Goal: Navigation & Orientation: Find specific page/section

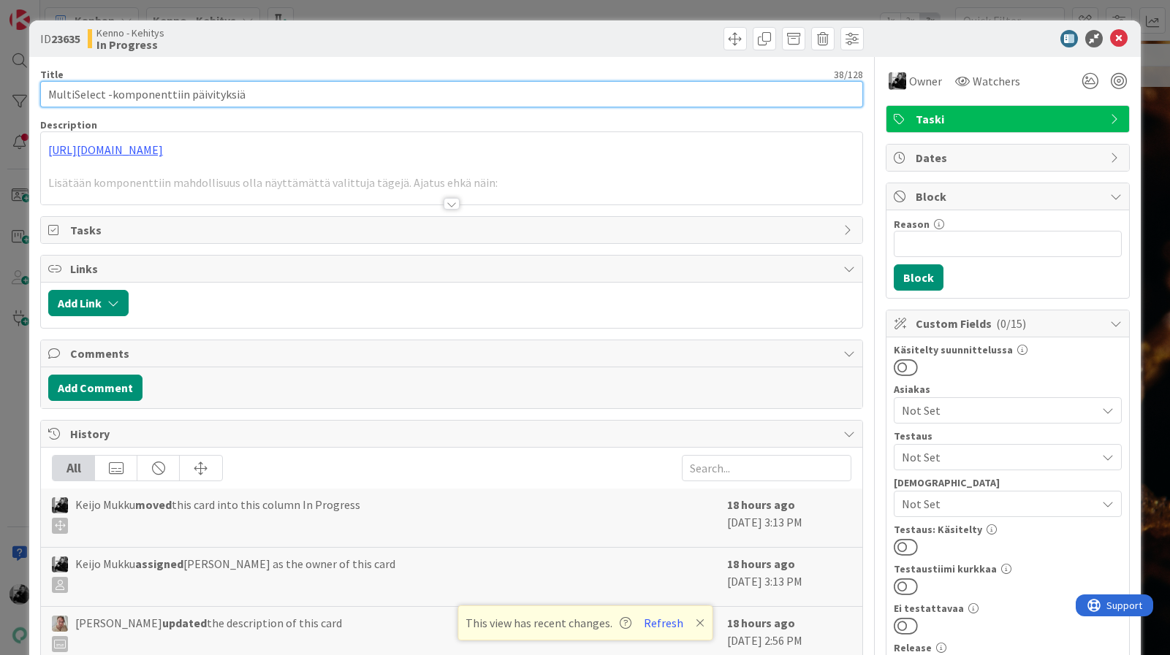
click at [276, 94] on input "MultiSelect -komponenttiin päivityksiä" at bounding box center [451, 94] width 823 height 26
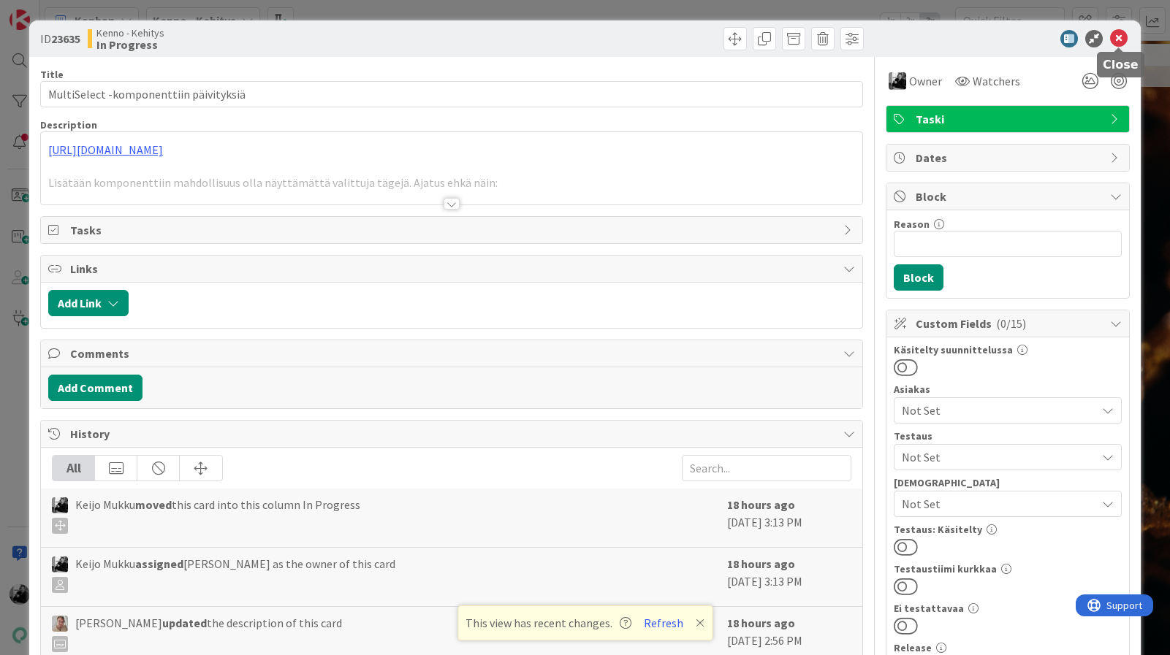
click at [1120, 42] on icon at bounding box center [1119, 39] width 18 height 18
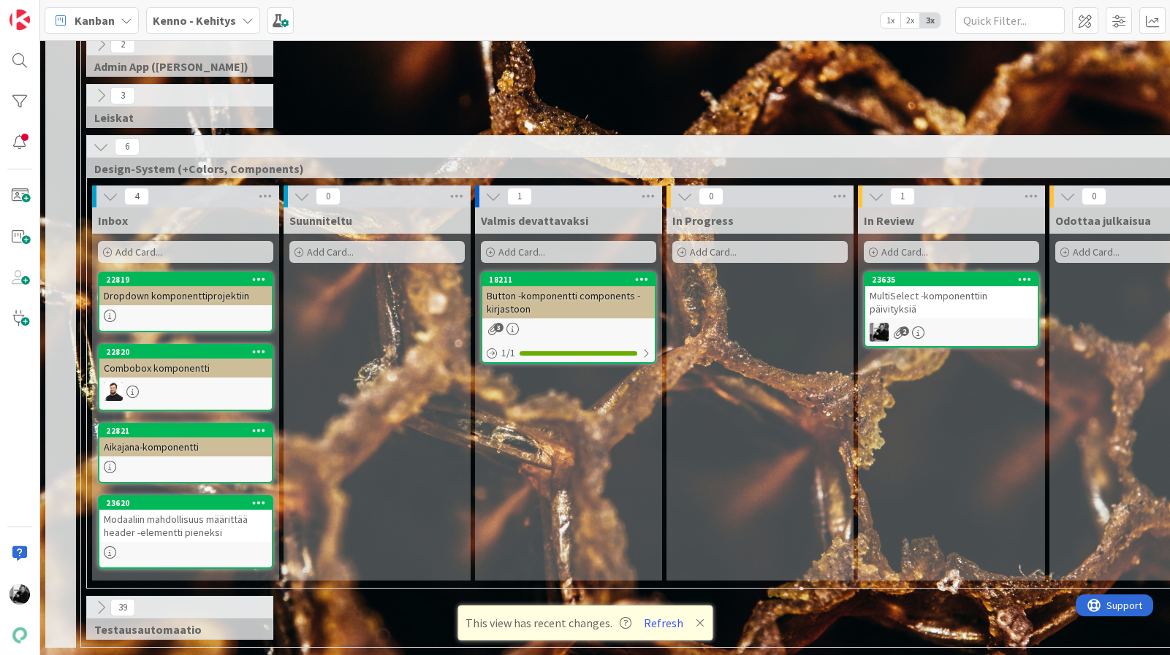
click at [552, 302] on div "Button -komponentti components -kirjastoon" at bounding box center [568, 302] width 172 height 32
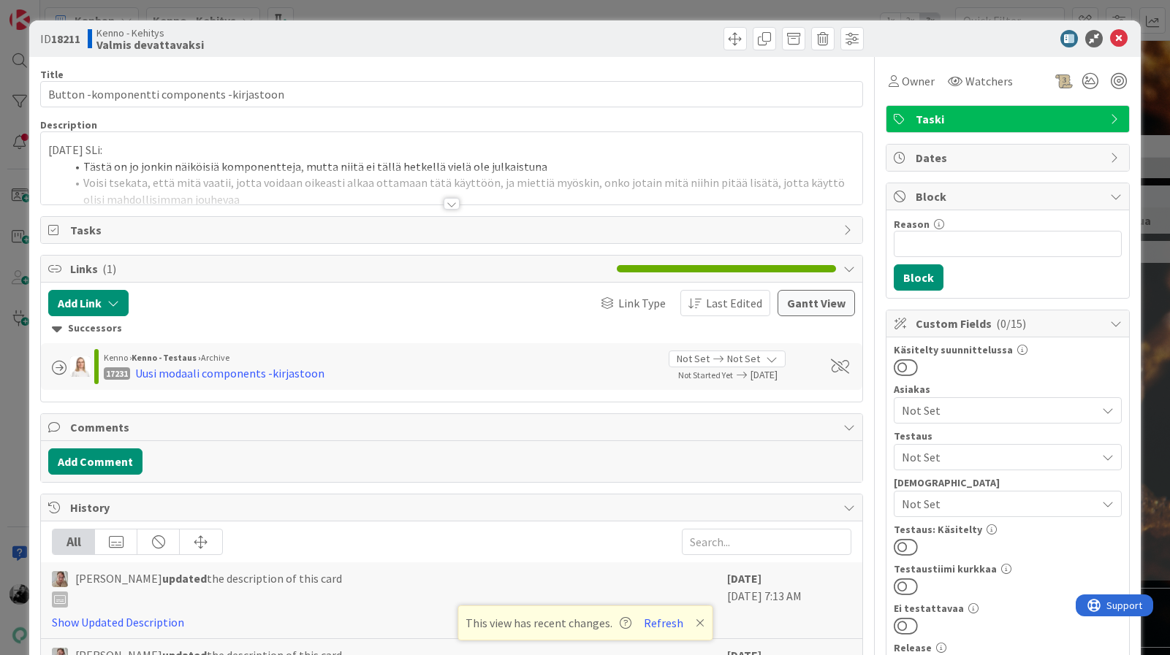
click at [456, 202] on div at bounding box center [451, 204] width 16 height 12
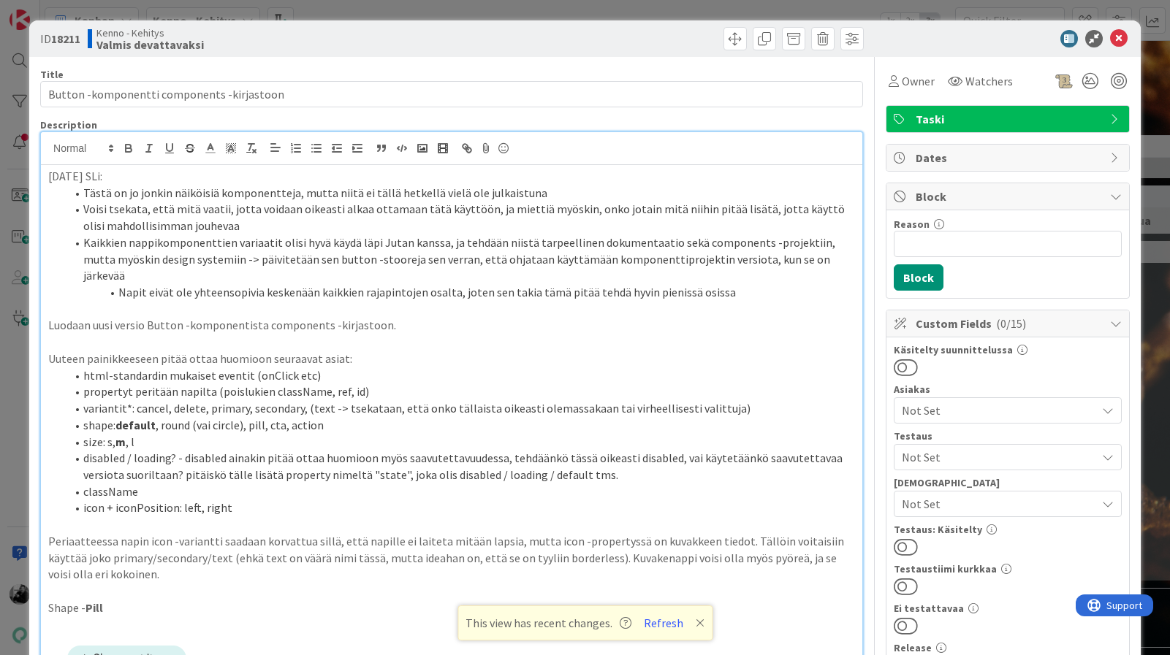
scroll to position [1, 0]
click at [1121, 35] on icon at bounding box center [1119, 38] width 18 height 18
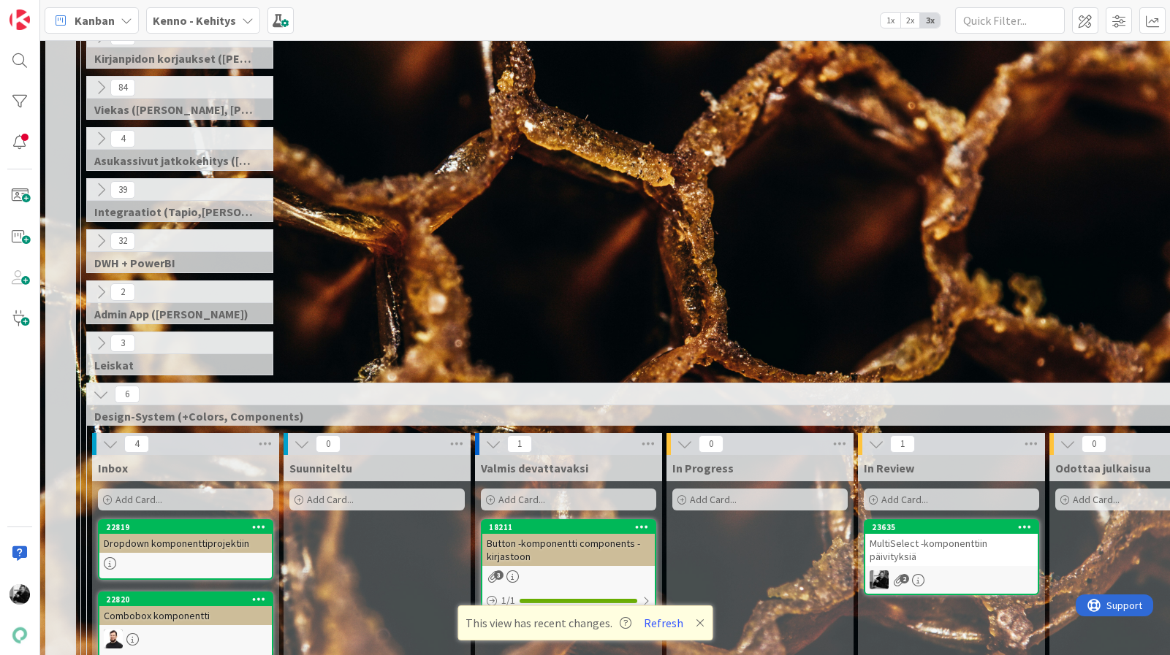
scroll to position [328, 0]
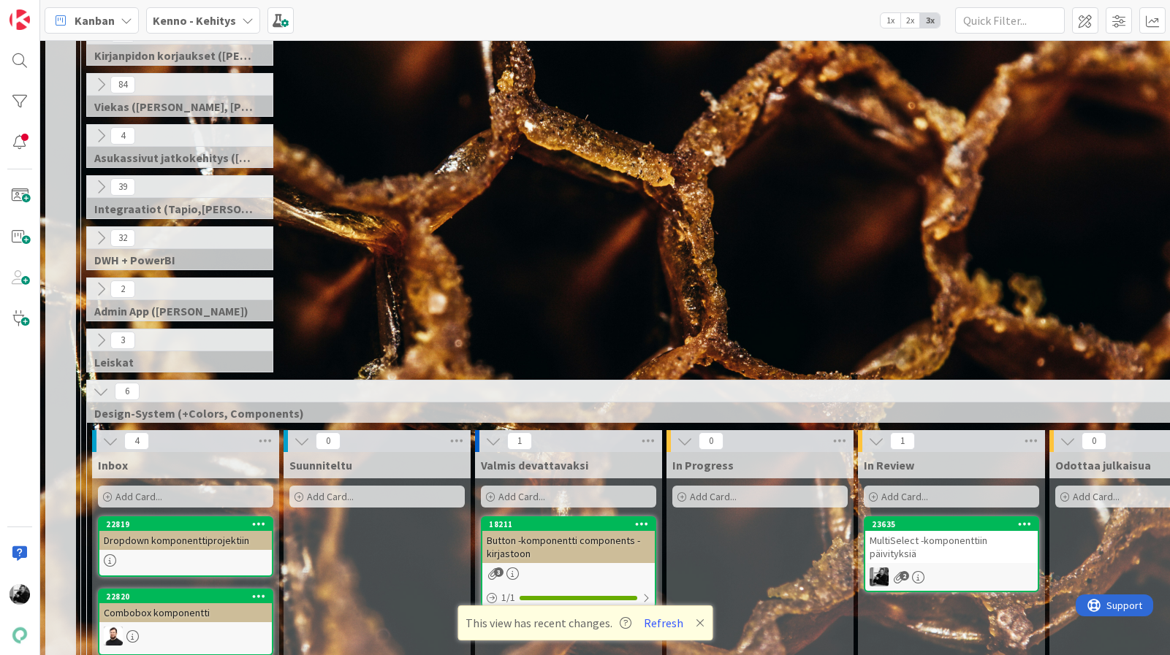
click at [88, 390] on div "6" at bounding box center [664, 392] width 1154 height 22
click at [96, 389] on icon at bounding box center [101, 392] width 16 height 16
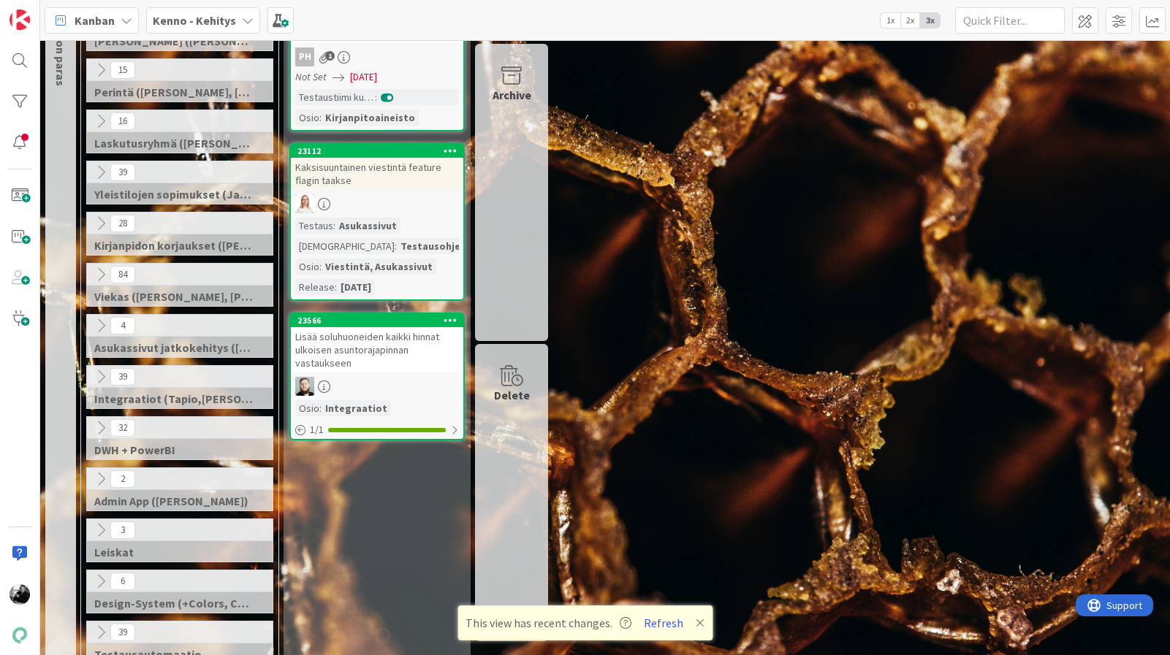
scroll to position [163, 0]
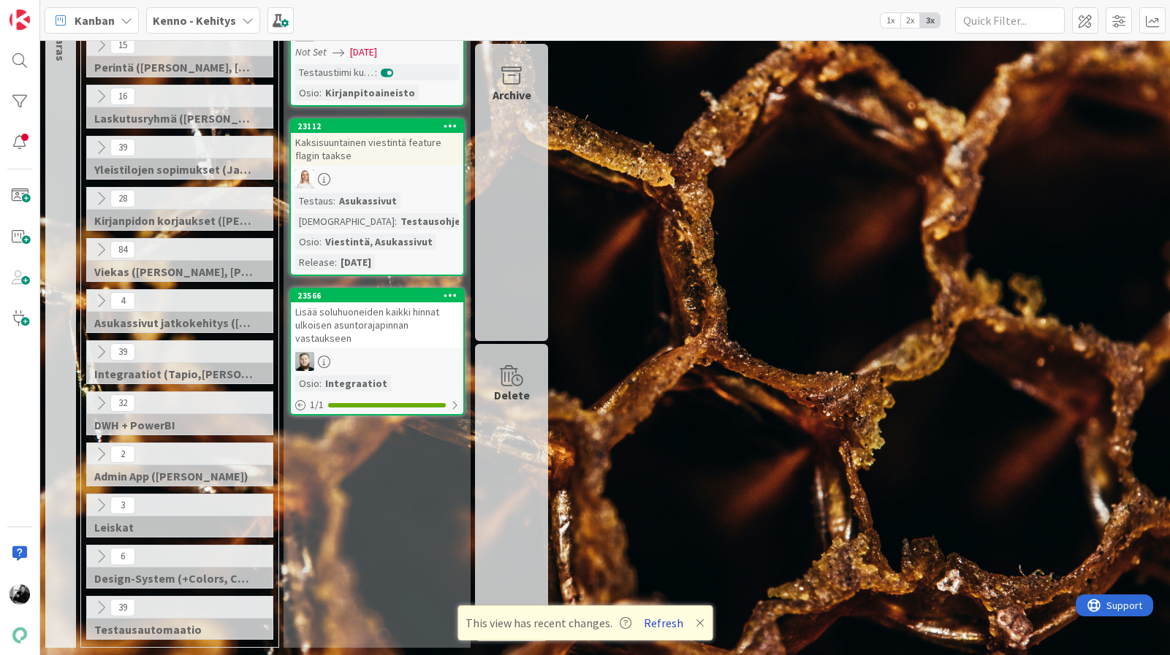
click at [649, 624] on button "Refresh" at bounding box center [664, 623] width 50 height 19
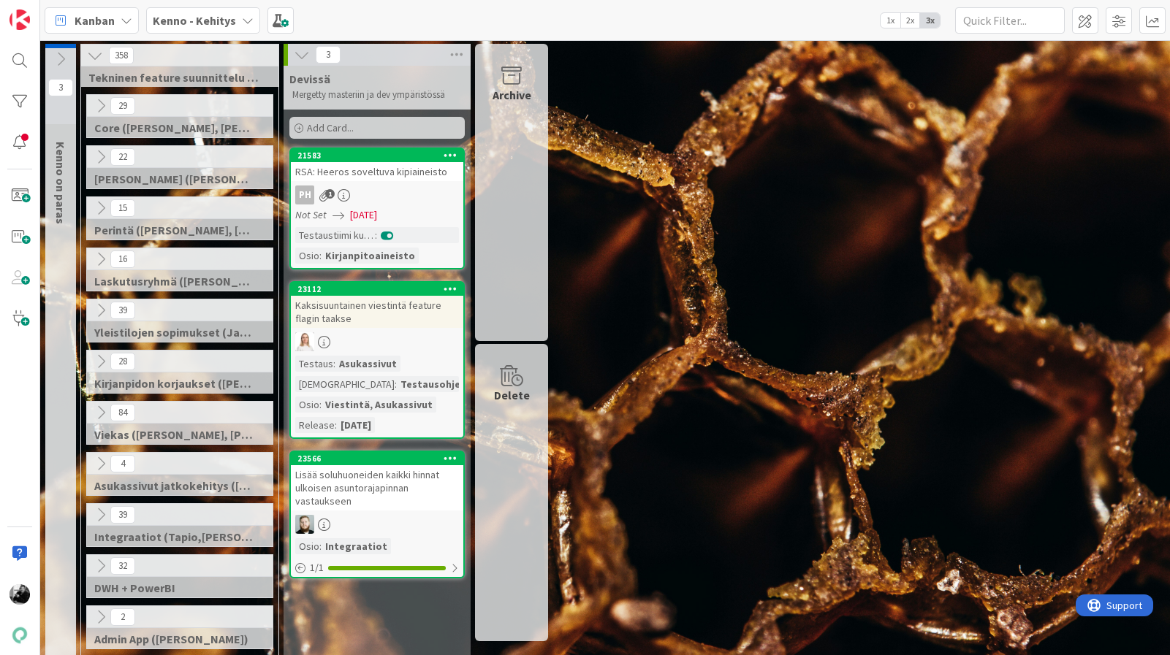
click at [98, 408] on icon at bounding box center [101, 413] width 16 height 16
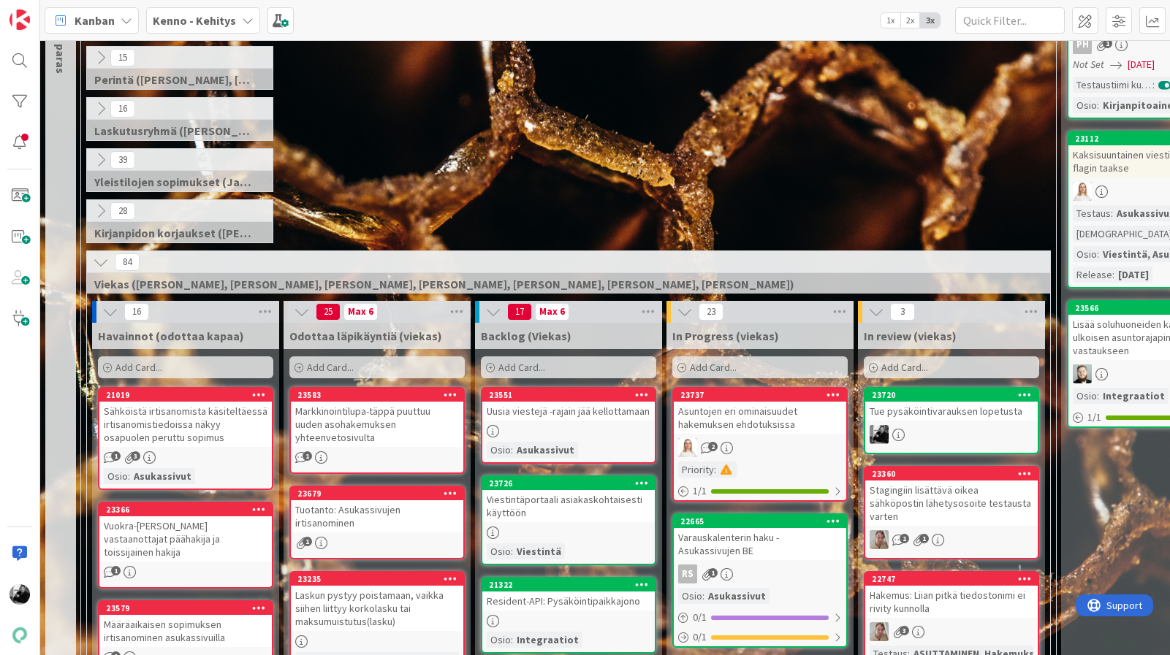
scroll to position [224, 0]
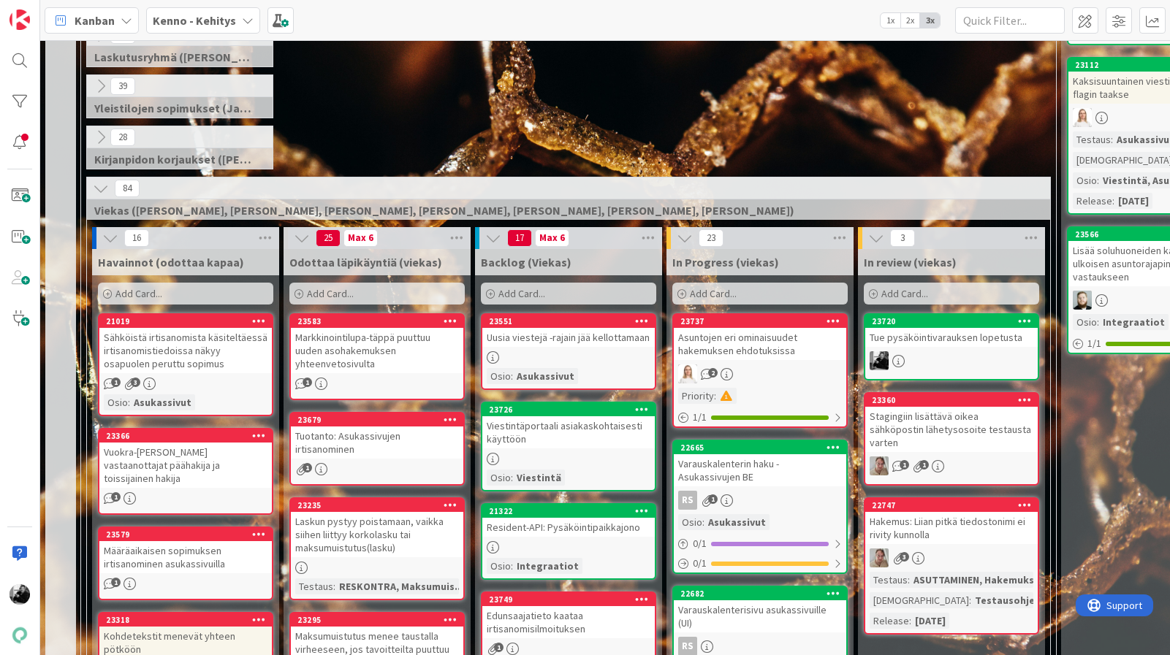
click at [998, 341] on div "Tue pysäköintivarauksen lopetusta" at bounding box center [951, 337] width 172 height 19
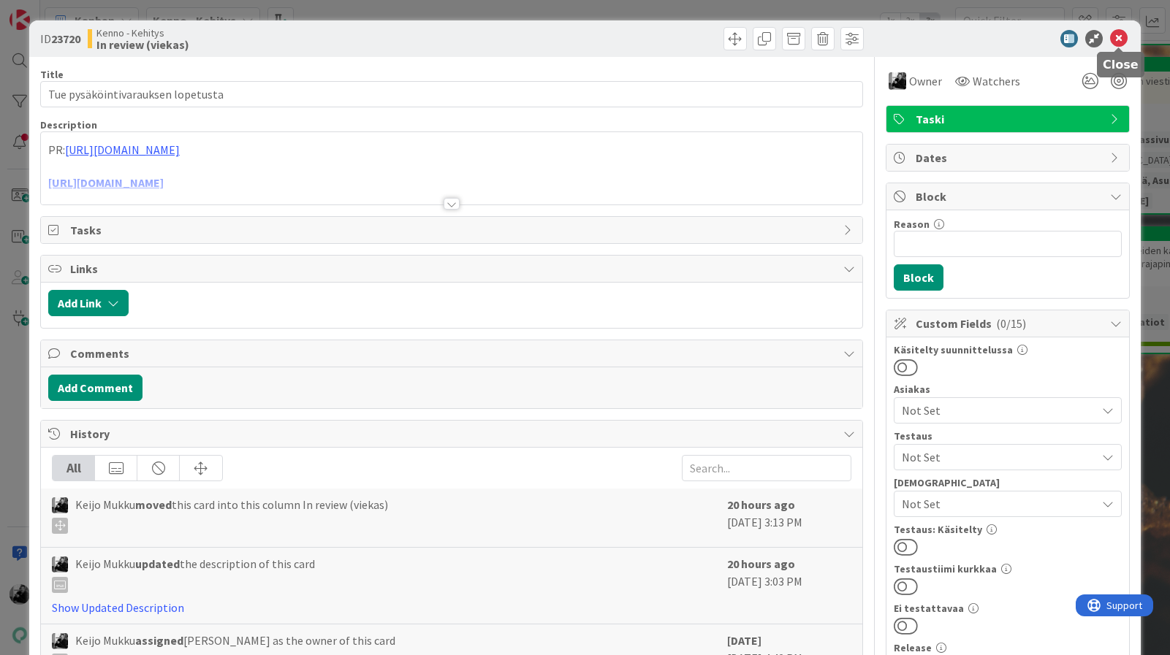
click at [1122, 37] on icon at bounding box center [1119, 39] width 18 height 18
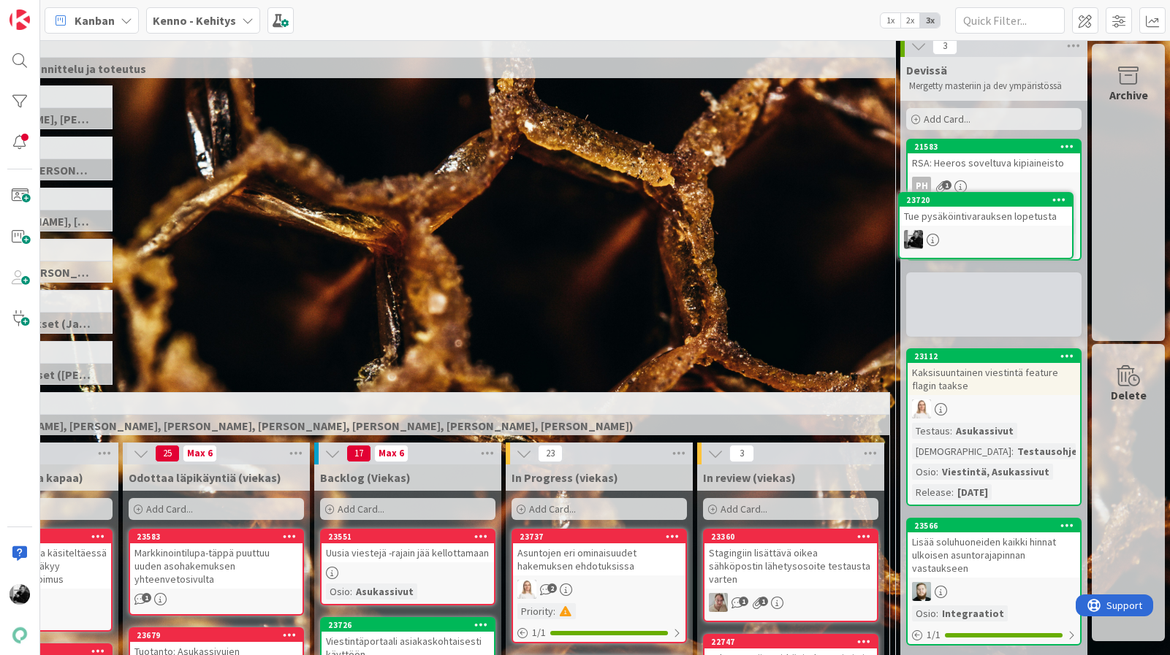
scroll to position [0, 161]
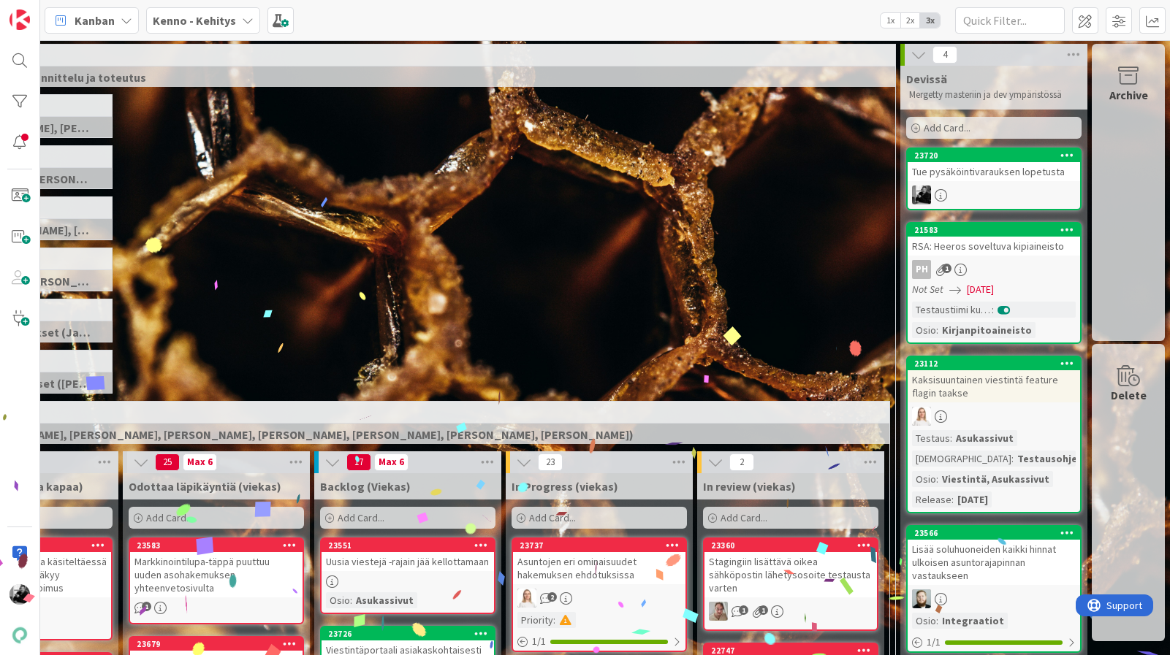
click at [1017, 175] on div "Tue pysäköintivarauksen lopetusta" at bounding box center [993, 171] width 172 height 19
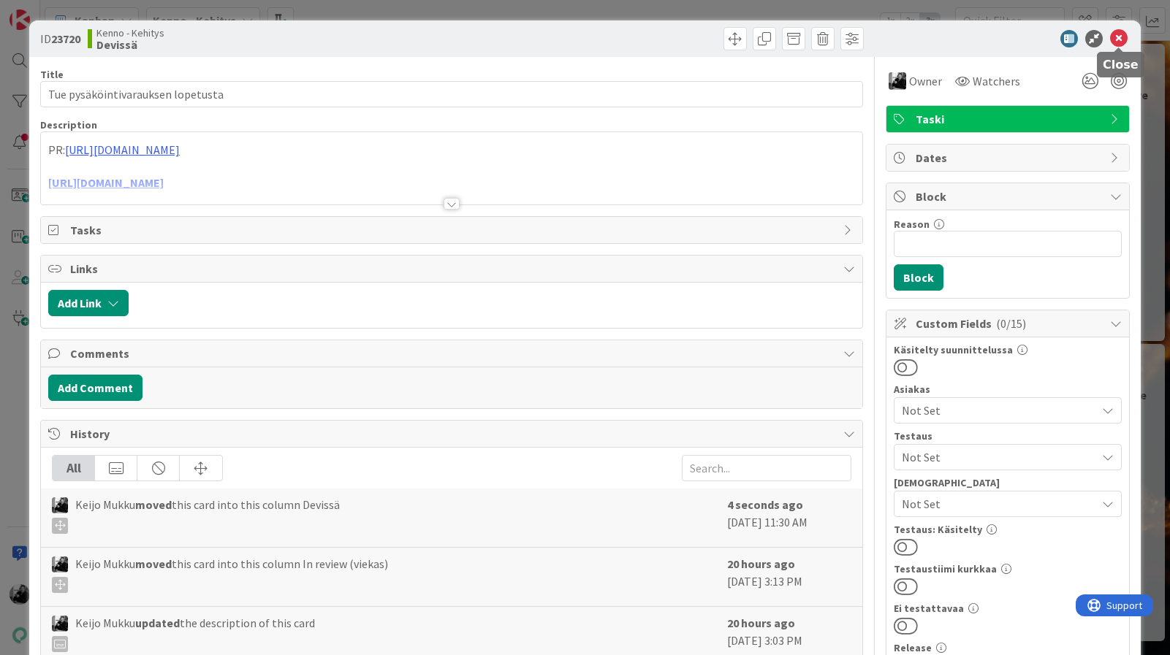
click at [1116, 40] on icon at bounding box center [1119, 39] width 18 height 18
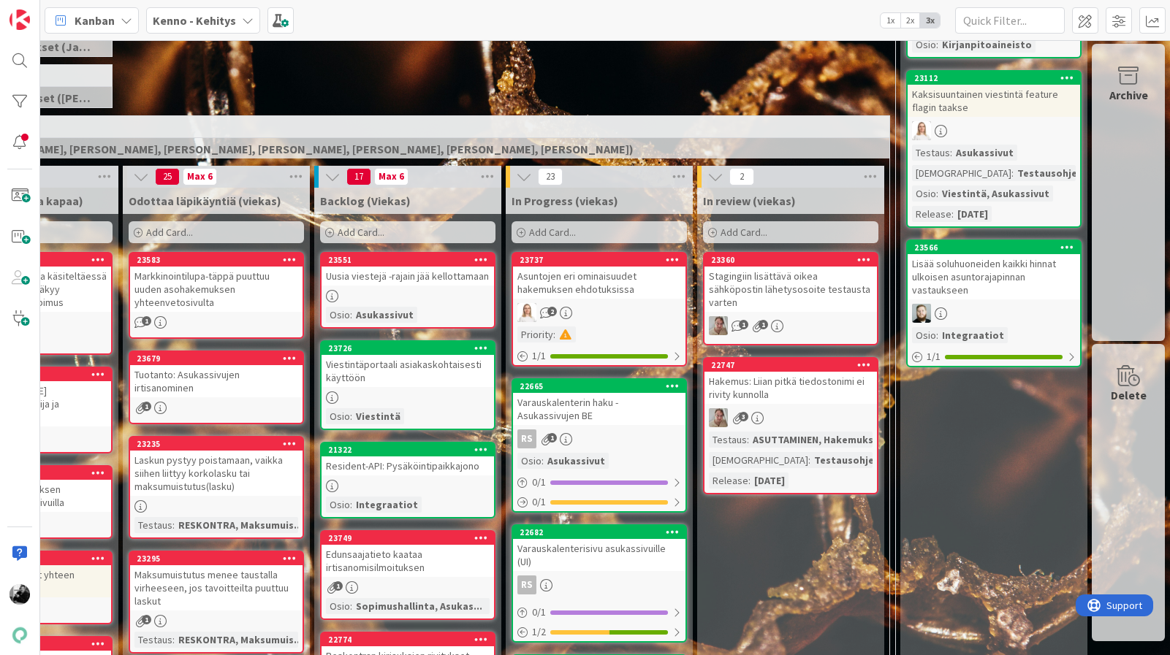
scroll to position [275, 157]
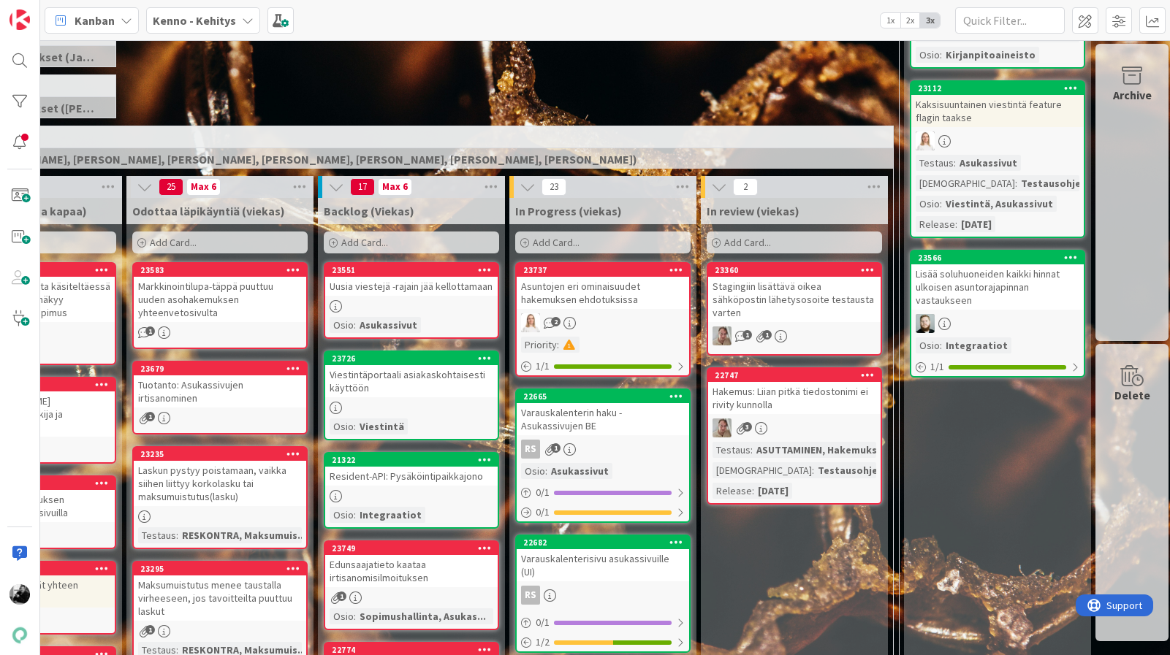
click at [422, 287] on div "Uusia viestejä -rajain jää kellottamaan" at bounding box center [411, 286] width 172 height 19
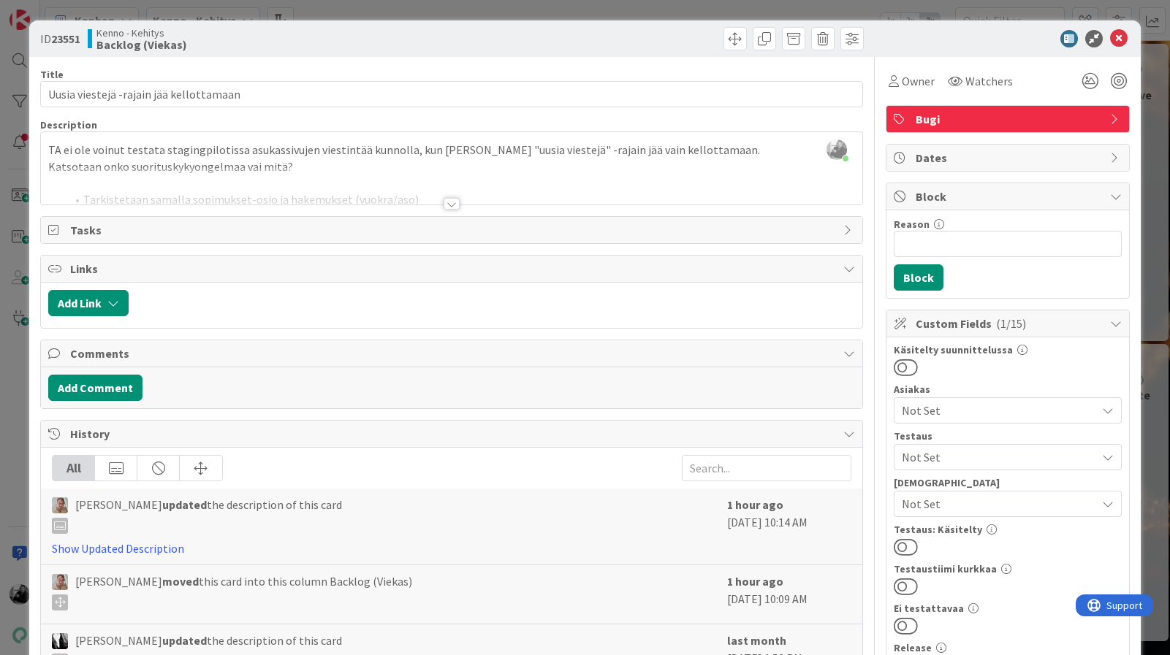
click at [450, 202] on div at bounding box center [451, 204] width 16 height 12
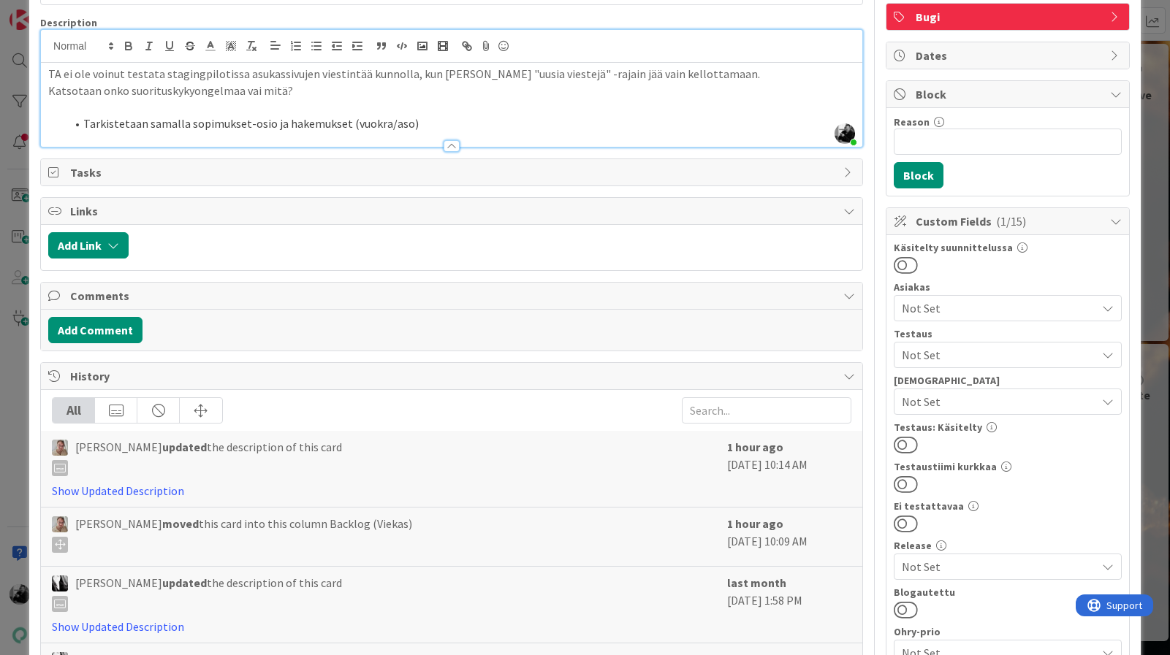
scroll to position [19, 0]
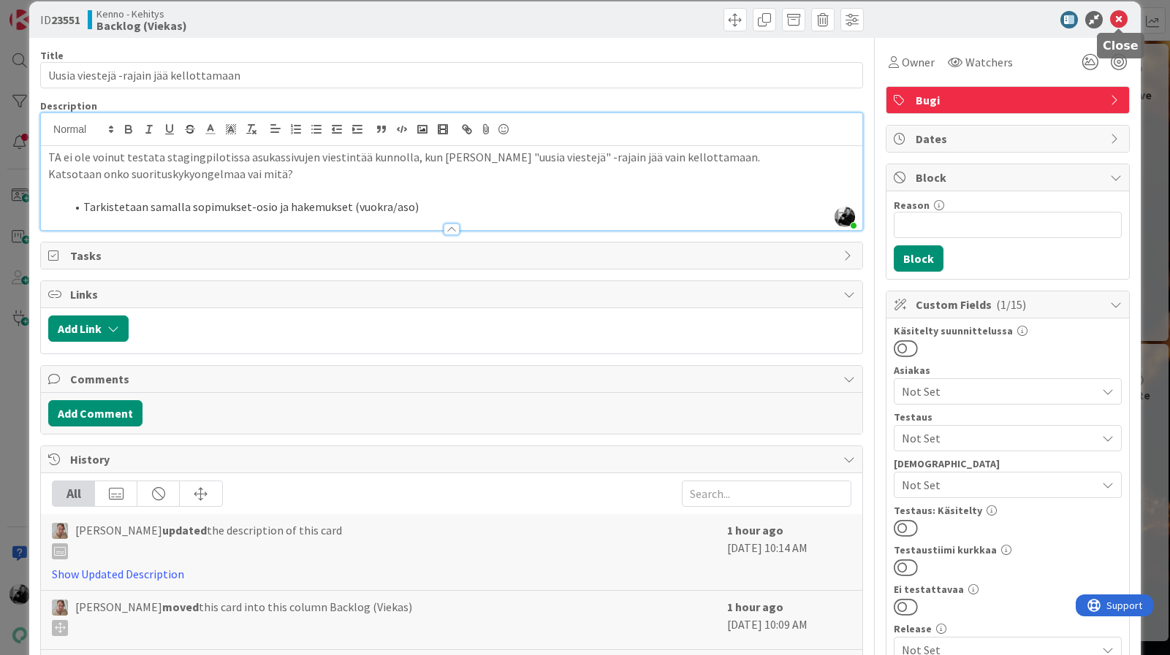
click at [1116, 16] on icon at bounding box center [1119, 20] width 18 height 18
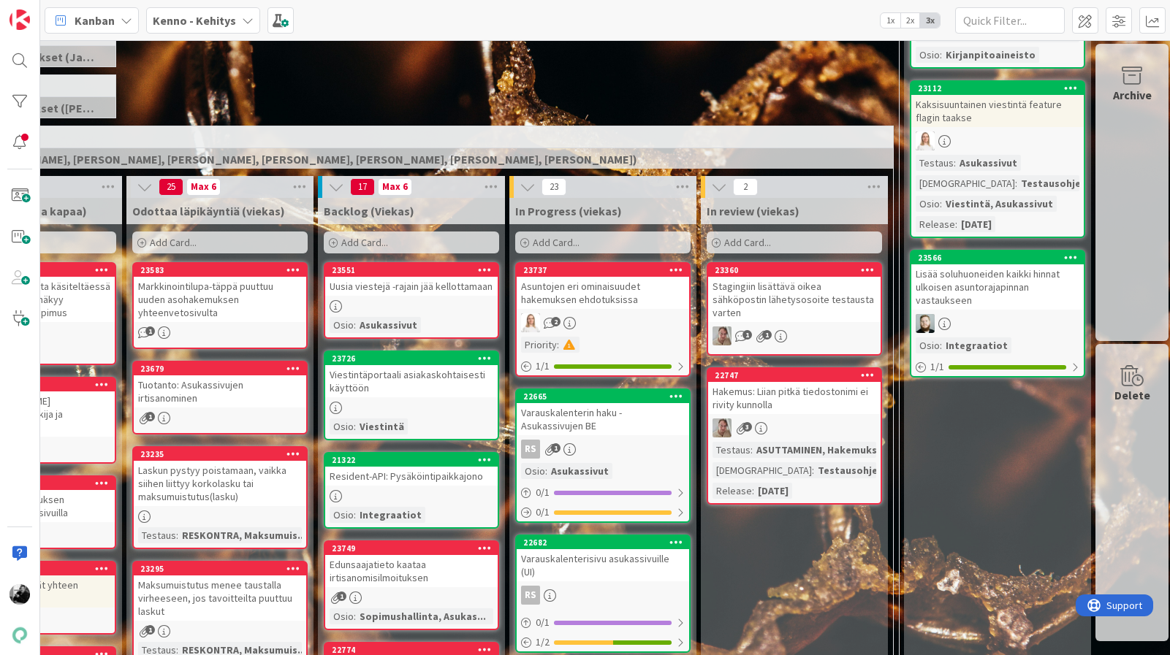
click at [410, 286] on div "Uusia viestejä -rajain jää kellottamaan" at bounding box center [411, 286] width 172 height 19
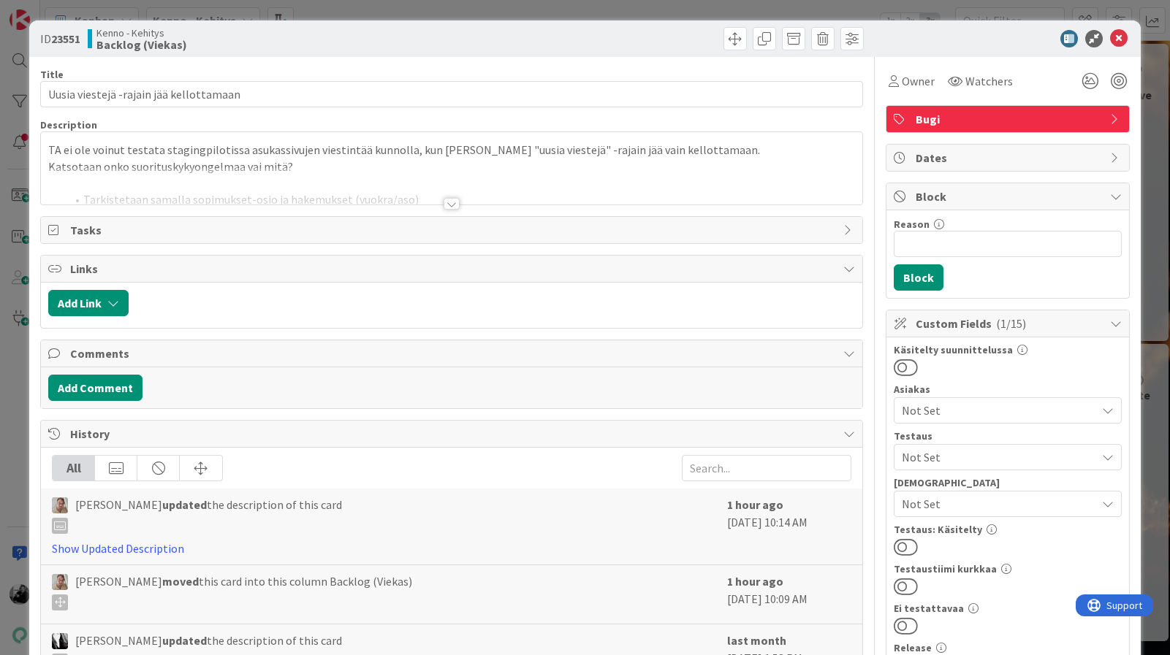
click at [457, 207] on div at bounding box center [451, 204] width 16 height 12
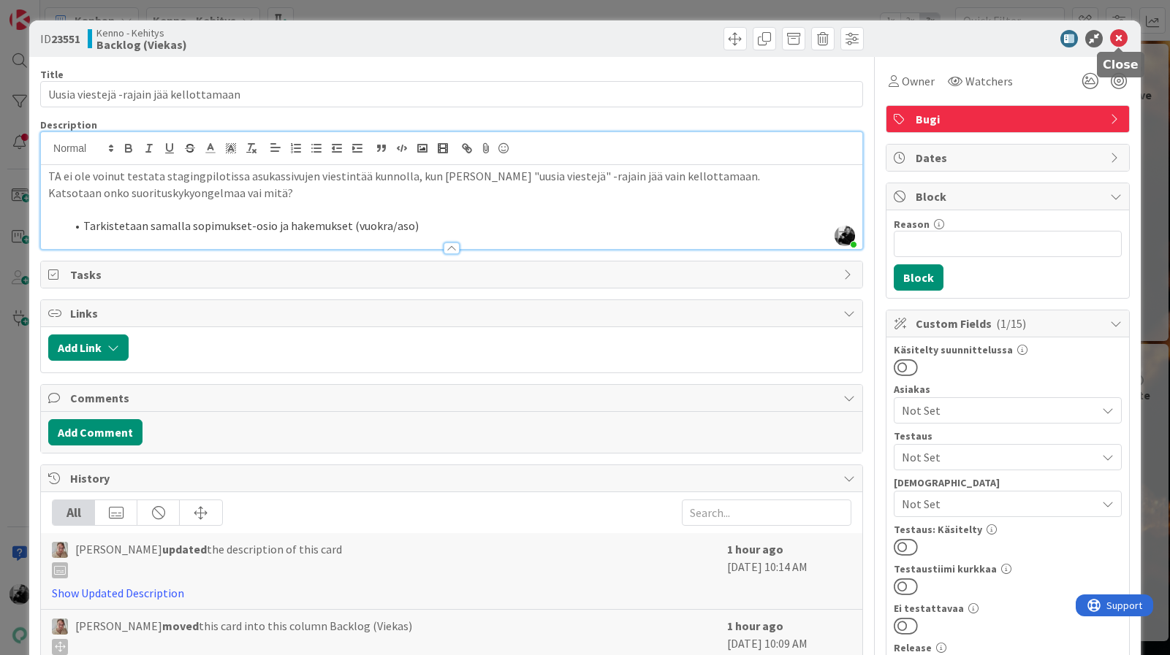
click at [1116, 36] on icon at bounding box center [1119, 39] width 18 height 18
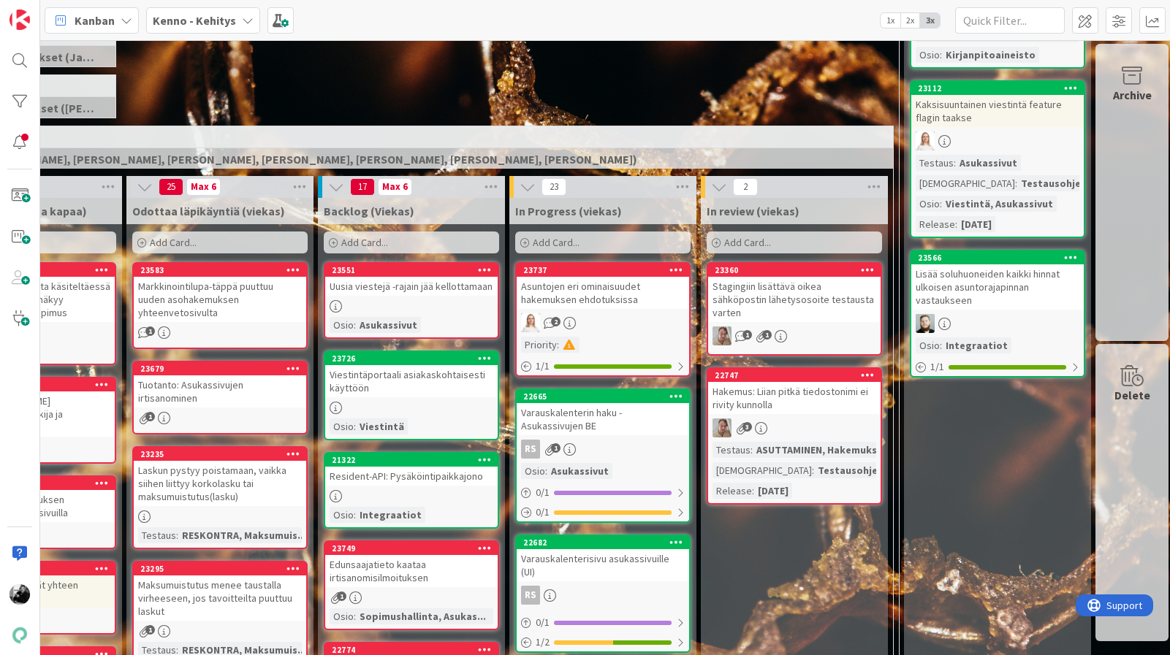
click at [386, 287] on div "Uusia viestejä -rajain jää kellottamaan" at bounding box center [411, 286] width 172 height 19
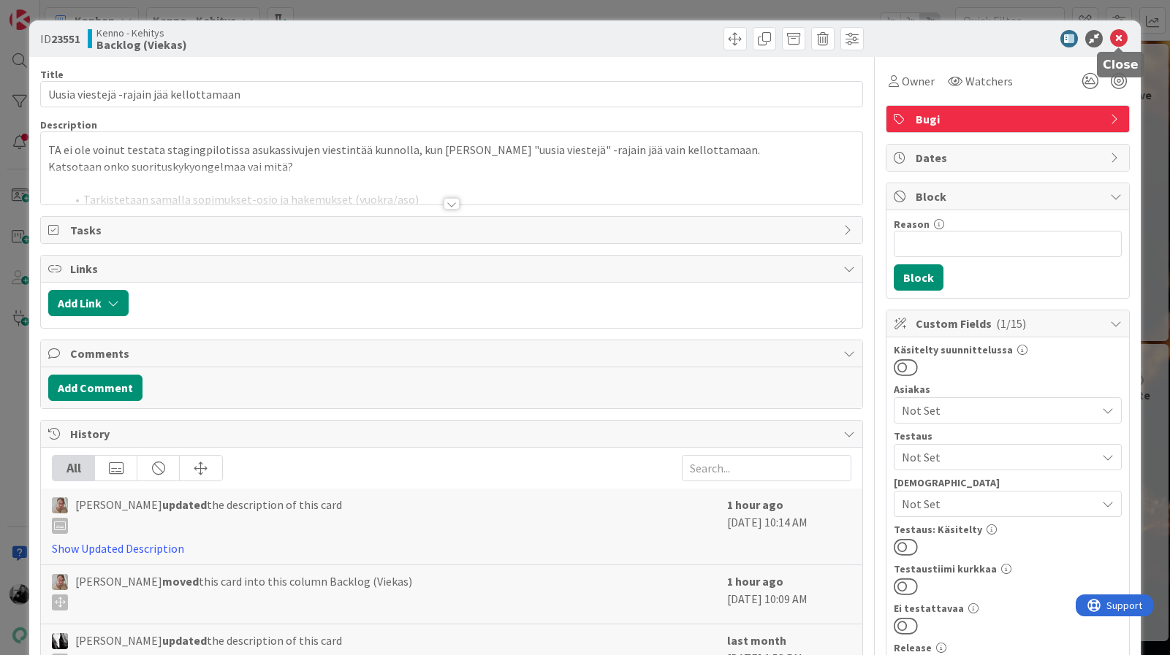
click at [1122, 33] on icon at bounding box center [1119, 39] width 18 height 18
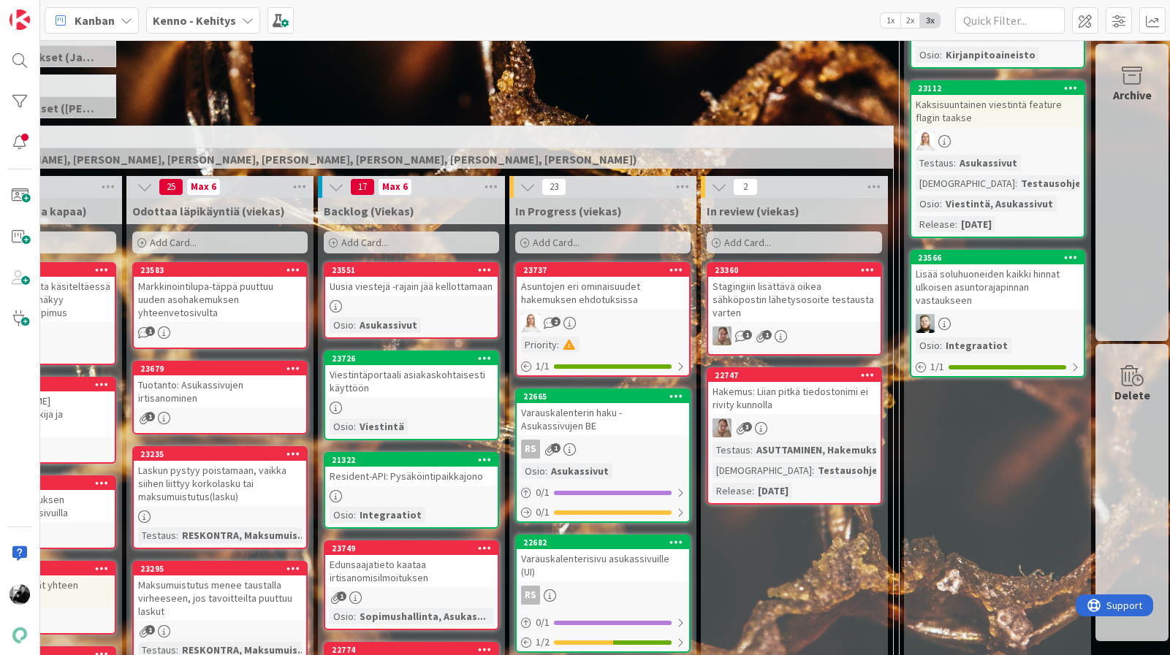
click at [392, 292] on div "Uusia viestejä -rajain jää kellottamaan" at bounding box center [411, 286] width 172 height 19
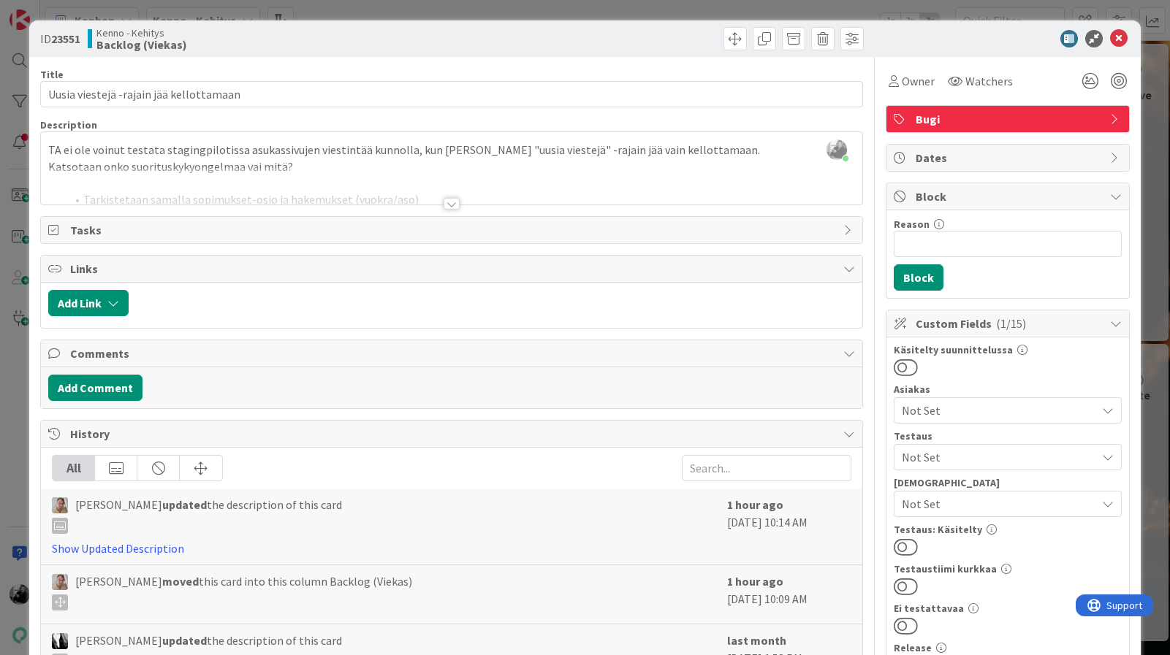
click at [454, 205] on div at bounding box center [451, 204] width 16 height 12
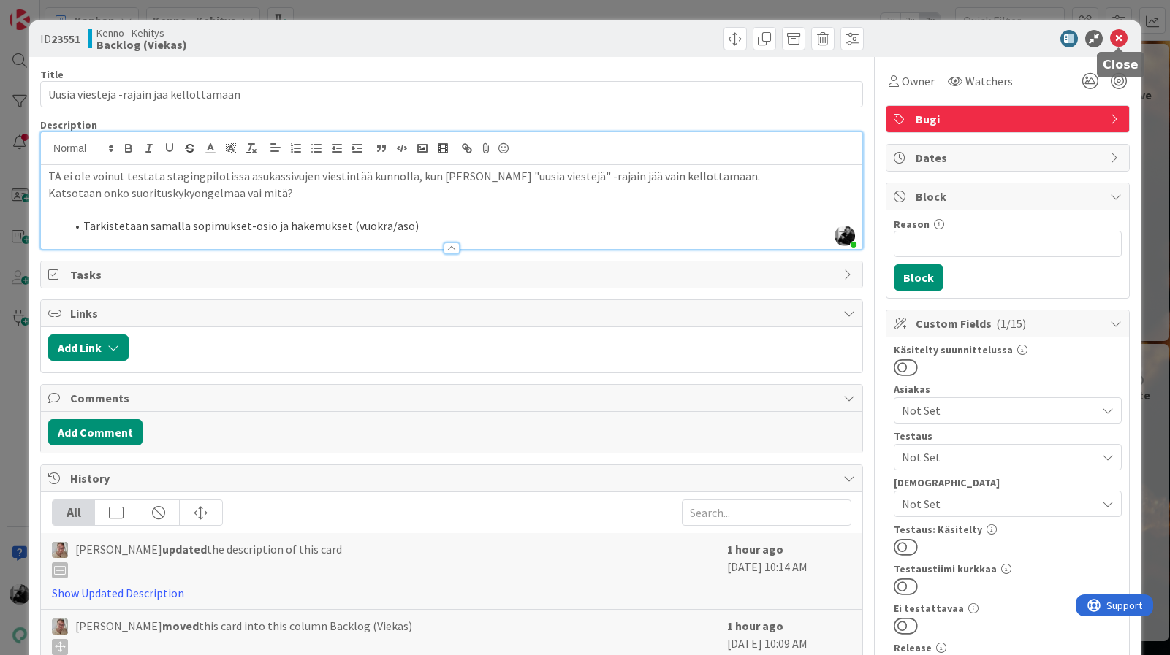
click at [1118, 39] on icon at bounding box center [1119, 39] width 18 height 18
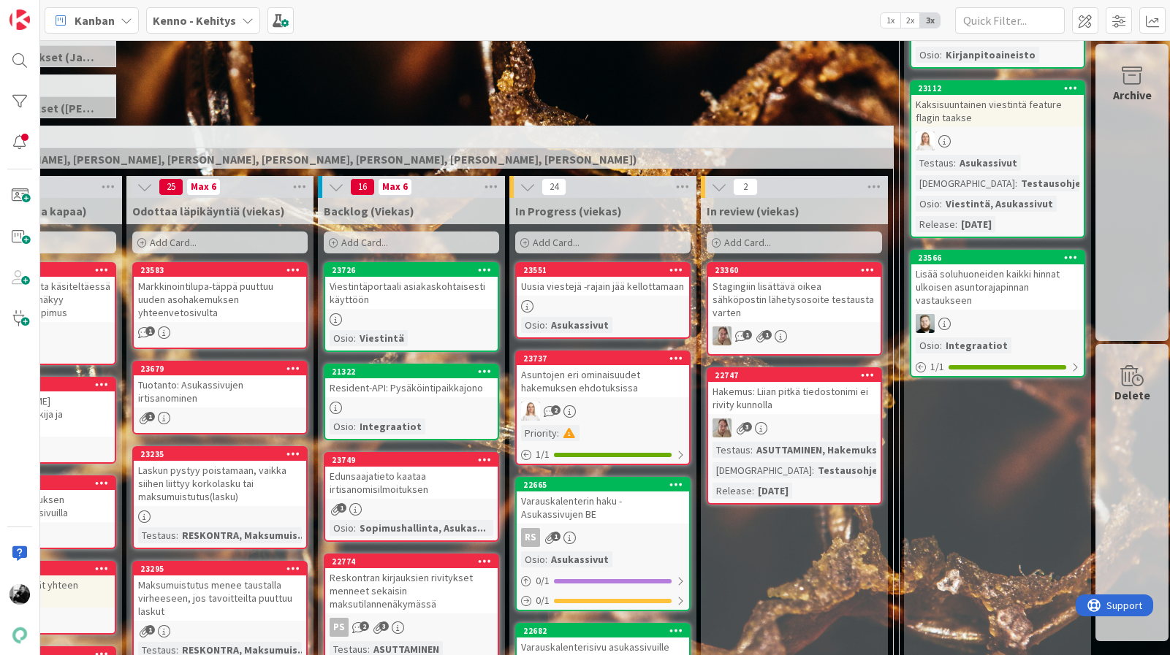
click at [587, 283] on div "Uusia viestejä -rajain jää kellottamaan" at bounding box center [603, 286] width 172 height 19
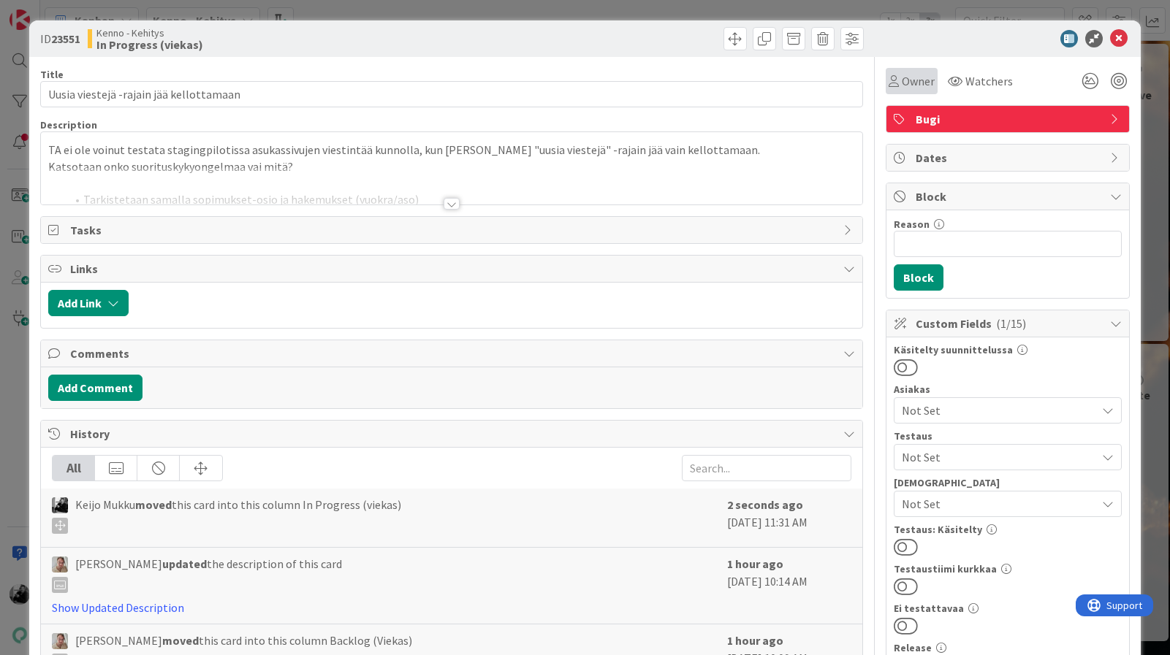
click at [915, 85] on span "Owner" at bounding box center [918, 81] width 33 height 18
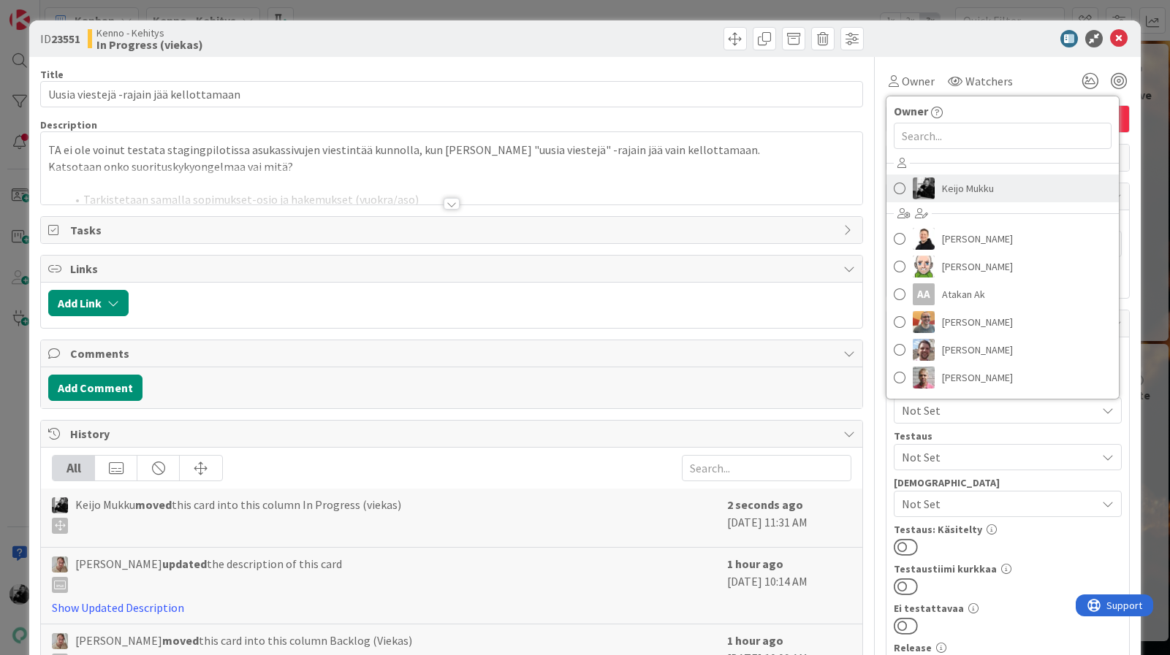
click at [945, 189] on span "Keijo Mukku" at bounding box center [968, 189] width 52 height 22
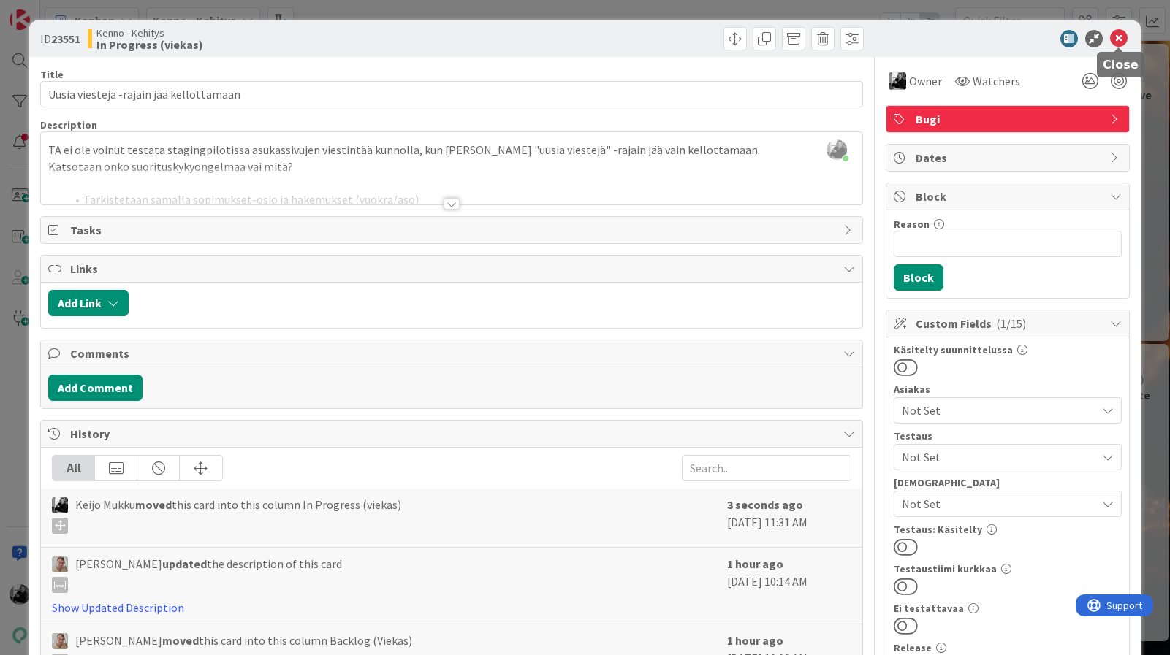
click at [1119, 44] on icon at bounding box center [1119, 39] width 18 height 18
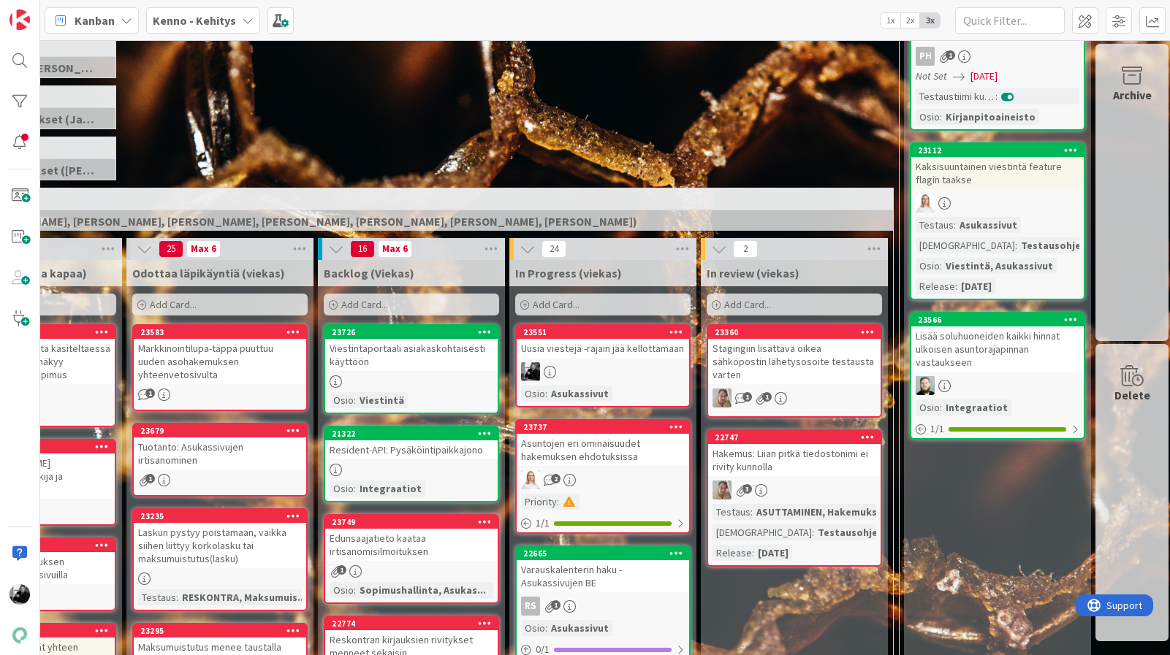
scroll to position [0, 157]
